Goal: Information Seeking & Learning: Learn about a topic

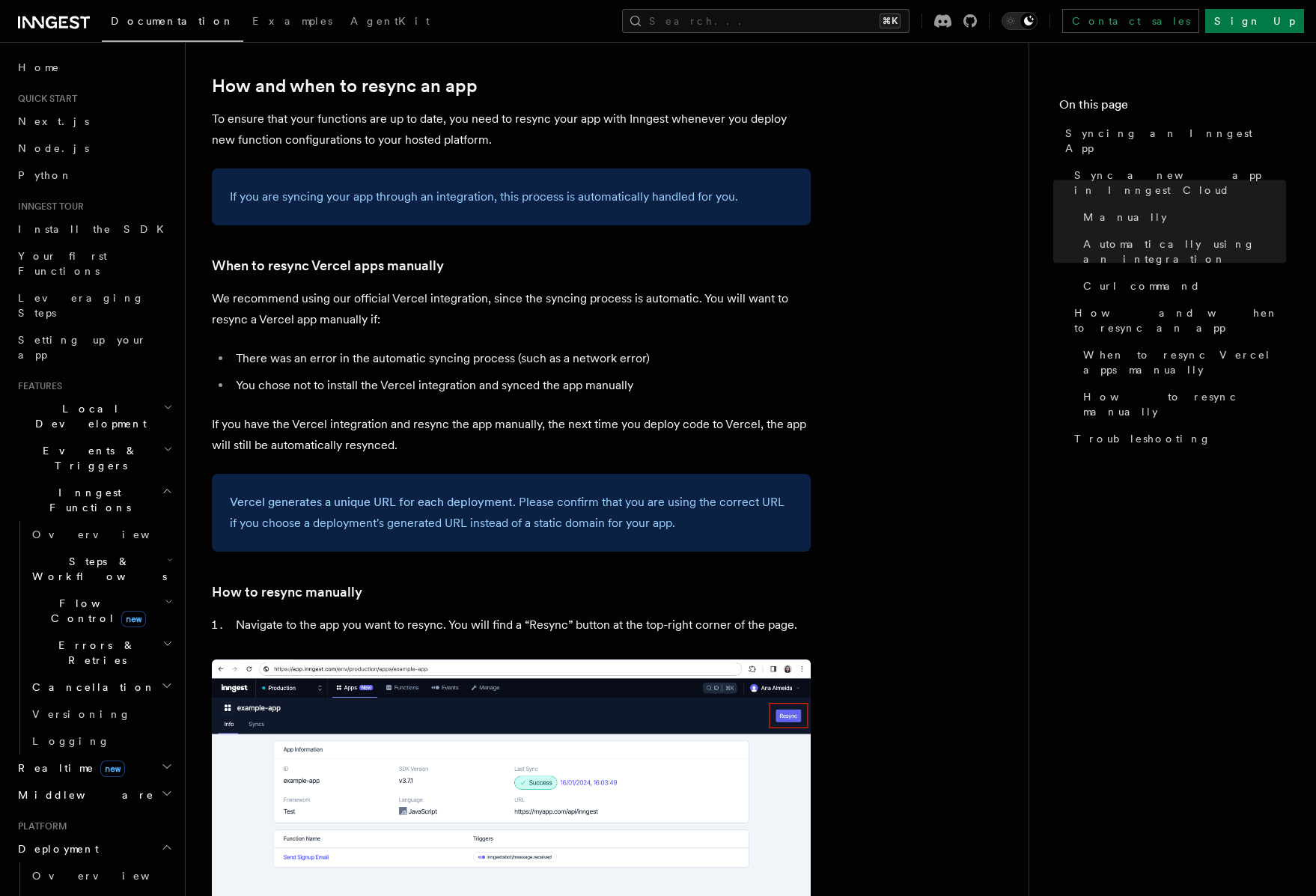
scroll to position [2637, 0]
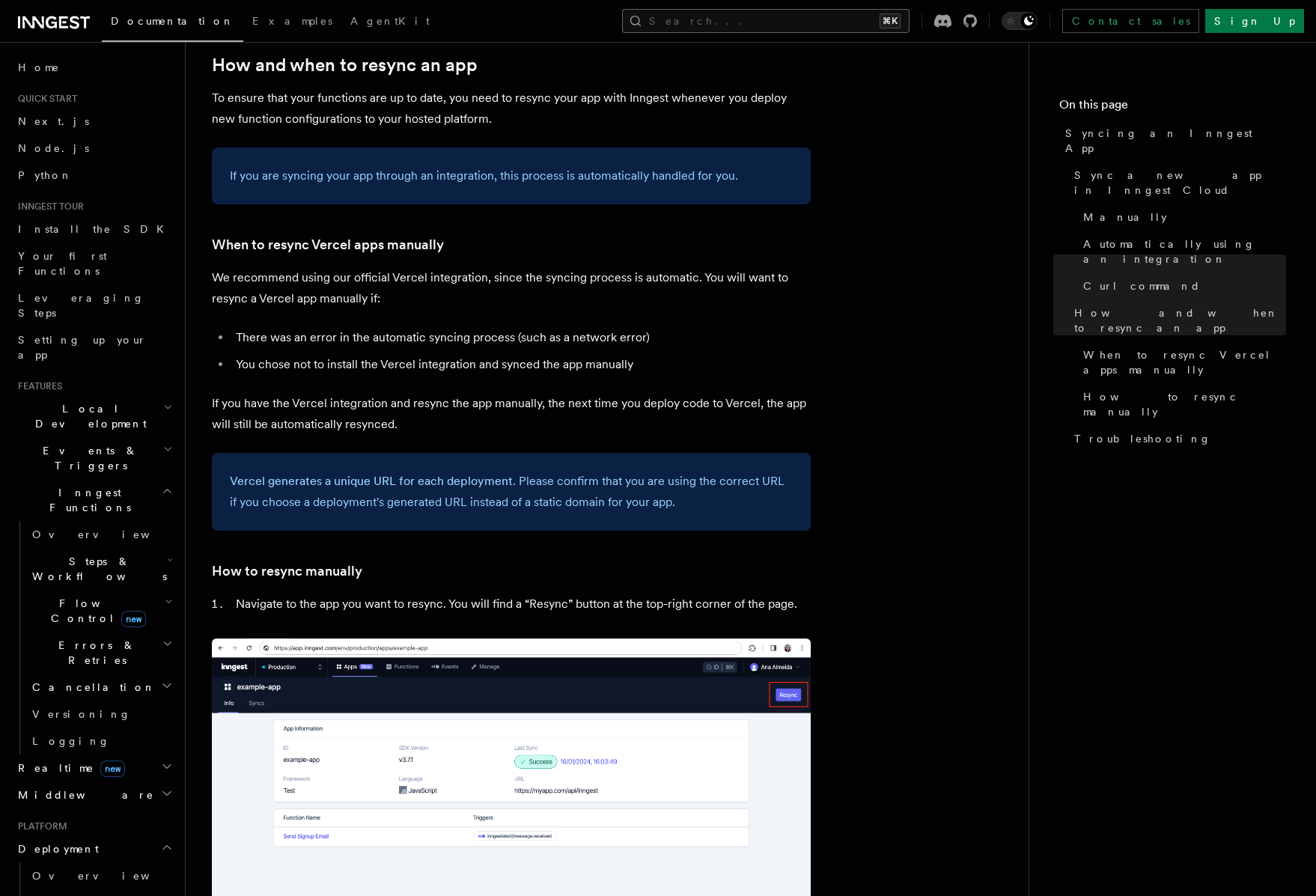
click at [866, 29] on button "Search... ⌘K" at bounding box center [766, 21] width 287 height 24
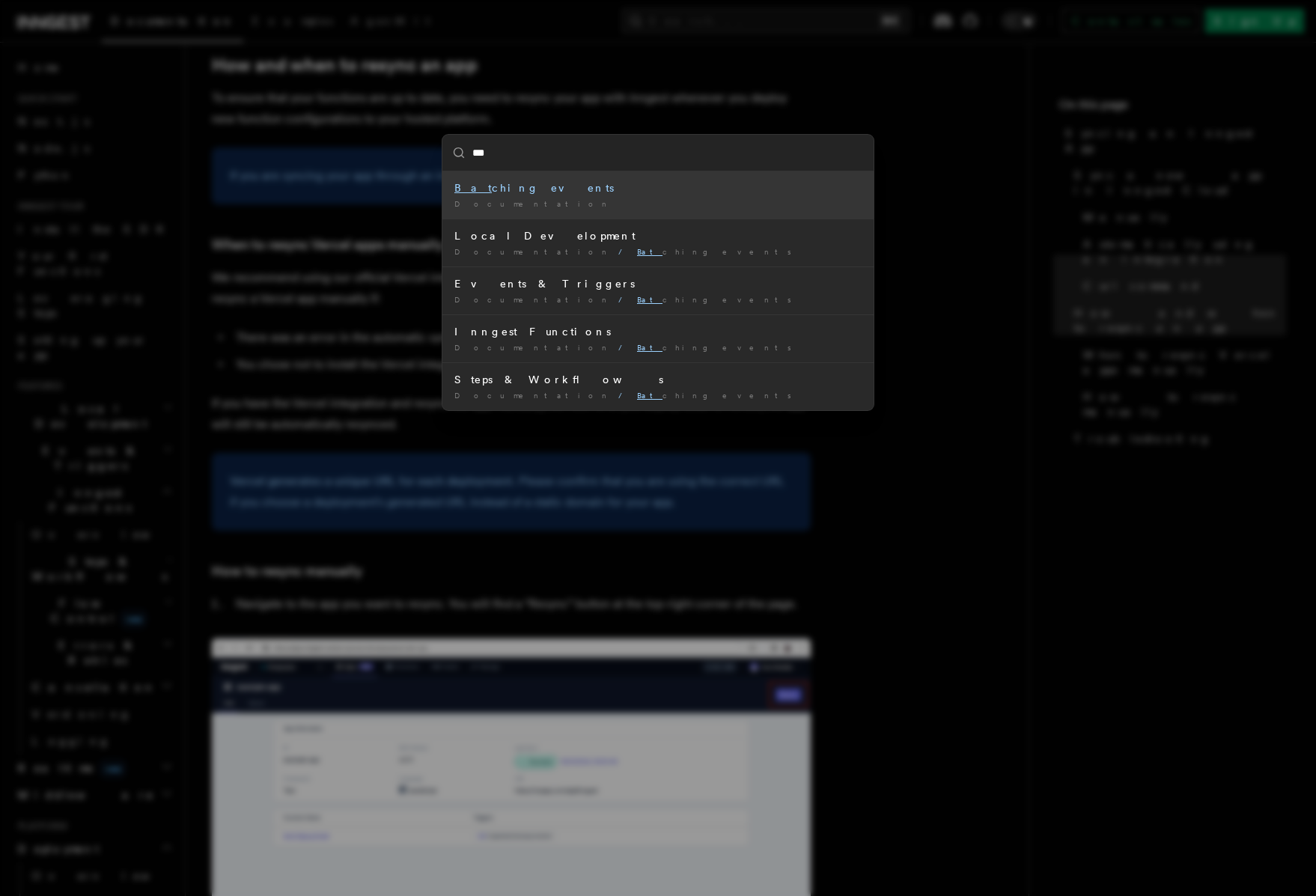
type input "****"
click at [719, 194] on div "Batc hing events" at bounding box center [658, 187] width 407 height 15
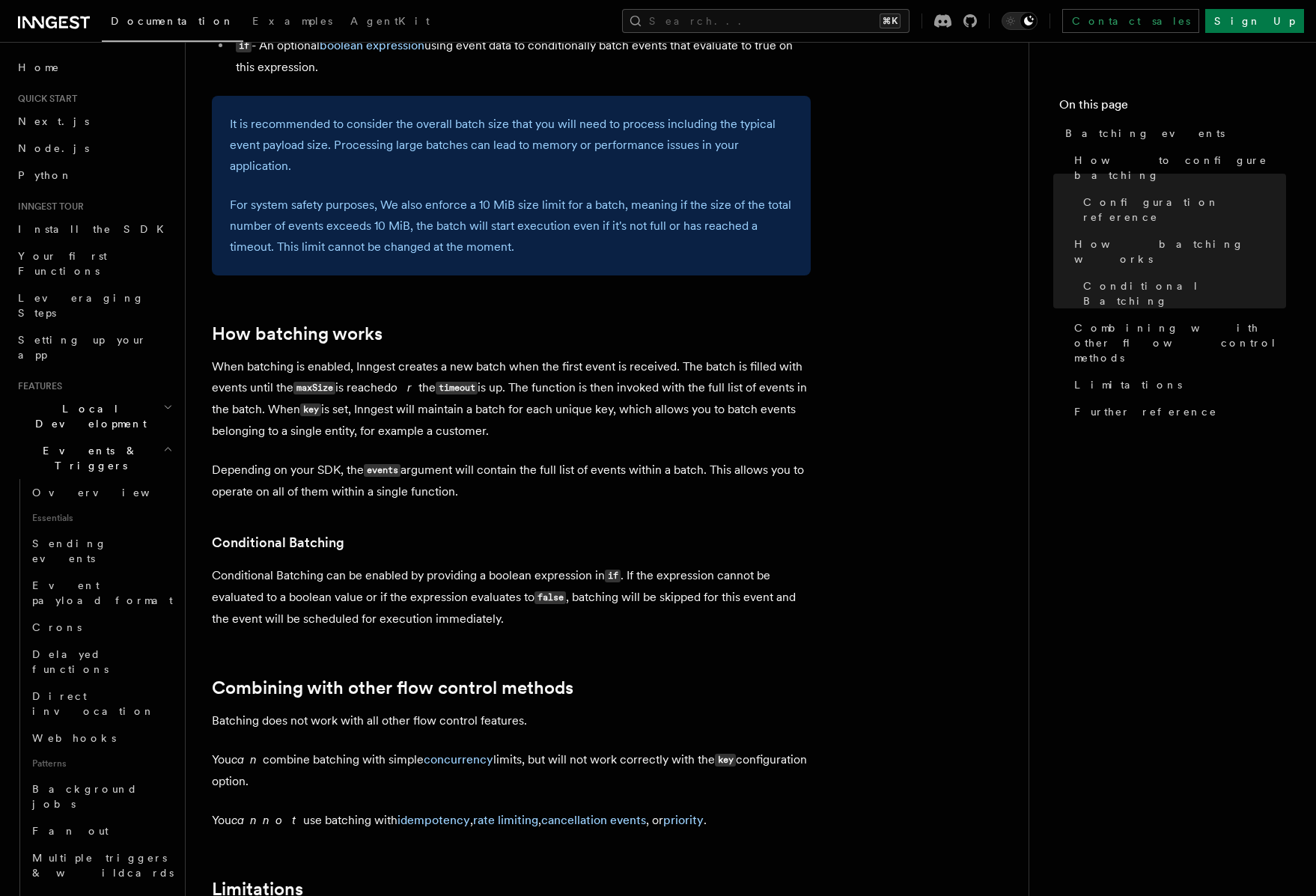
scroll to position [1482, 0]
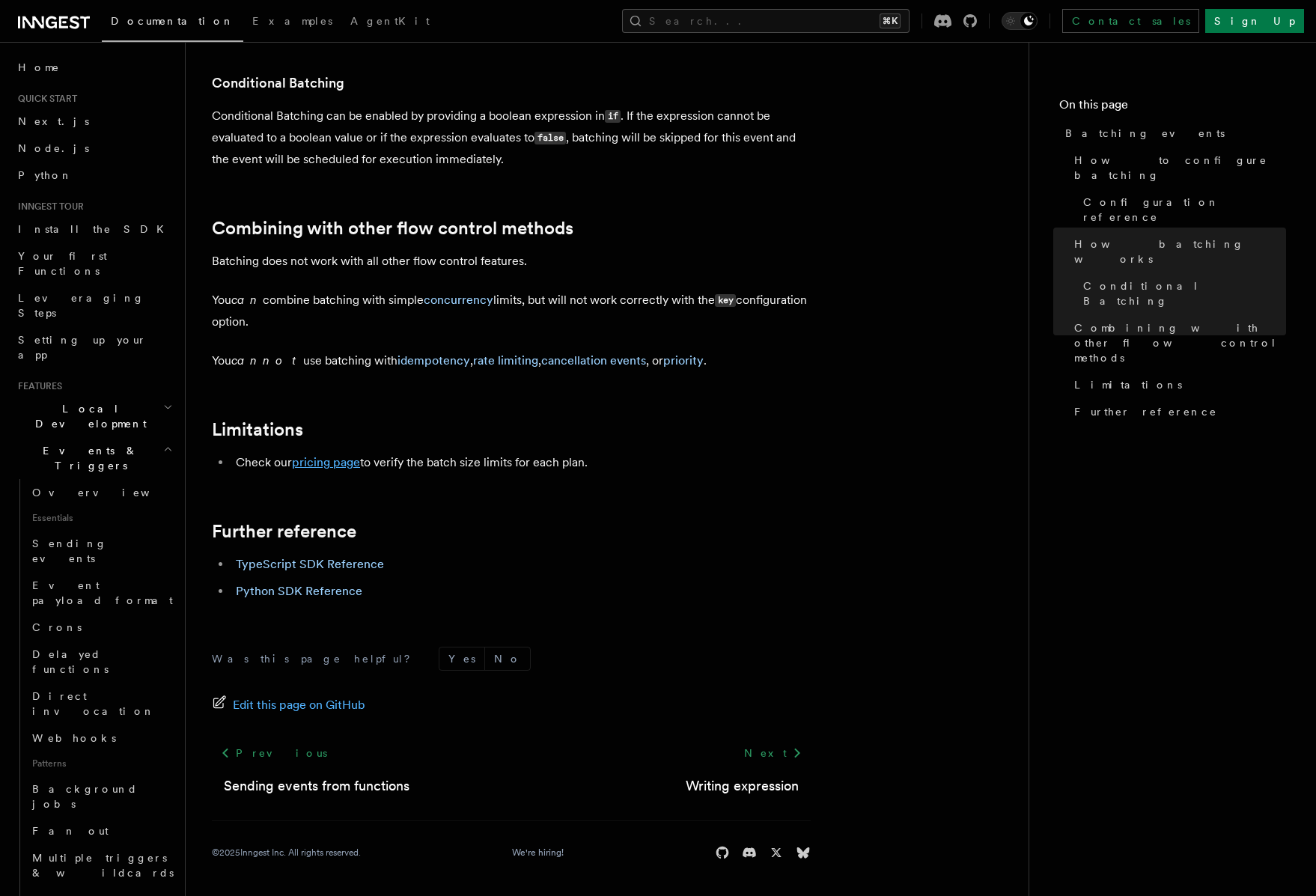
click at [317, 469] on link "pricing page" at bounding box center [326, 462] width 68 height 15
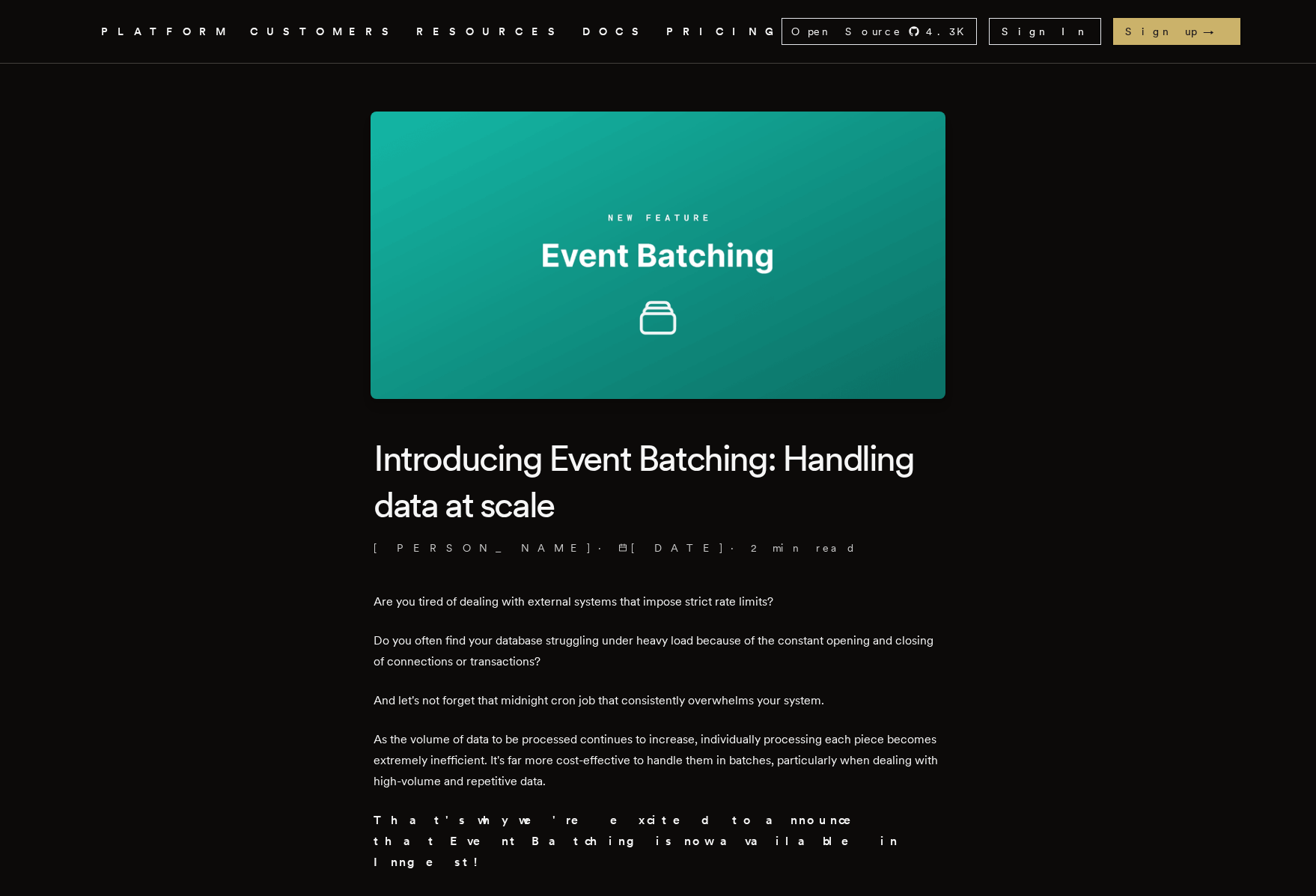
scroll to position [495, 0]
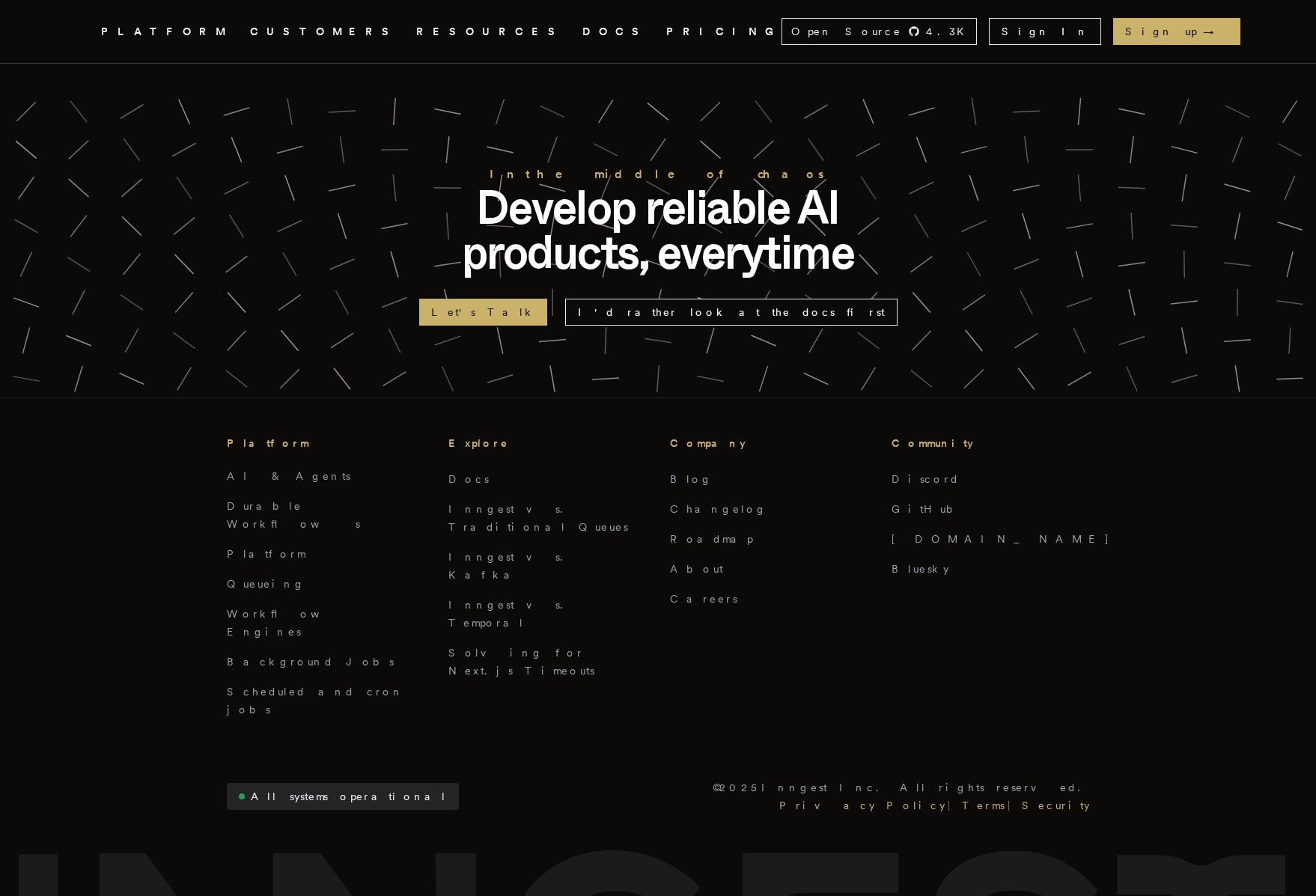
scroll to position [3735, 0]
